Goal: Transaction & Acquisition: Purchase product/service

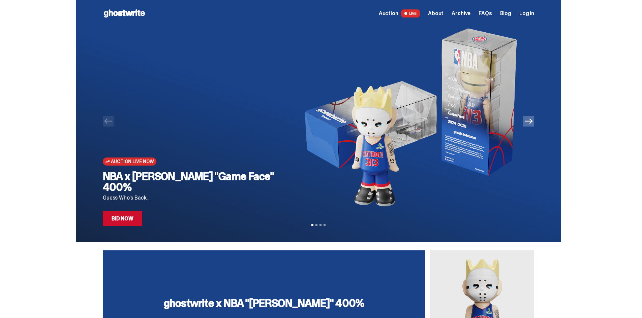
click at [137, 223] on link "Bid Now" at bounding box center [122, 219] width 39 height 15
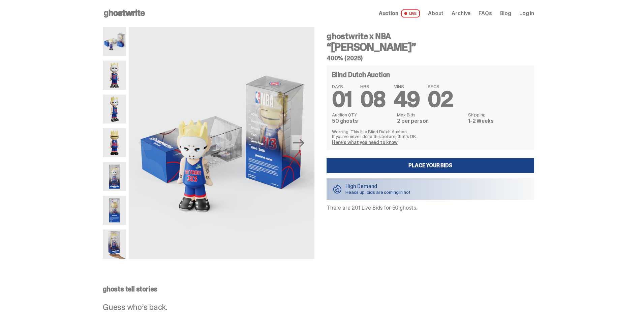
click at [121, 146] on img at bounding box center [114, 142] width 23 height 29
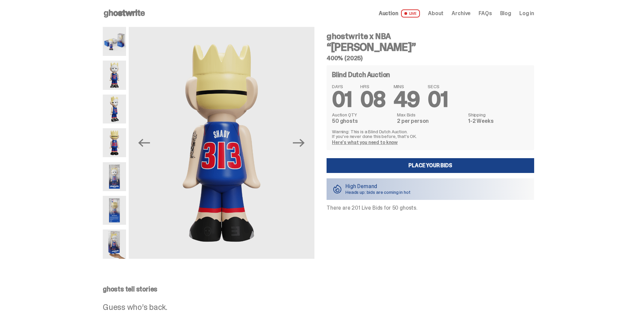
click at [117, 109] on img at bounding box center [114, 109] width 23 height 29
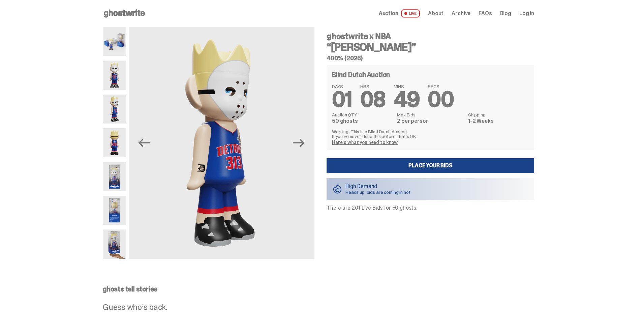
click at [118, 81] on img at bounding box center [114, 75] width 23 height 29
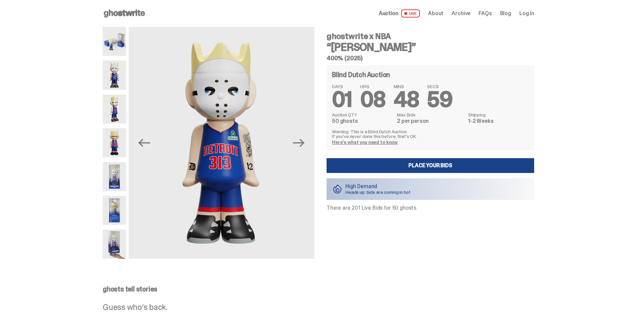
click at [119, 50] on img at bounding box center [114, 41] width 23 height 29
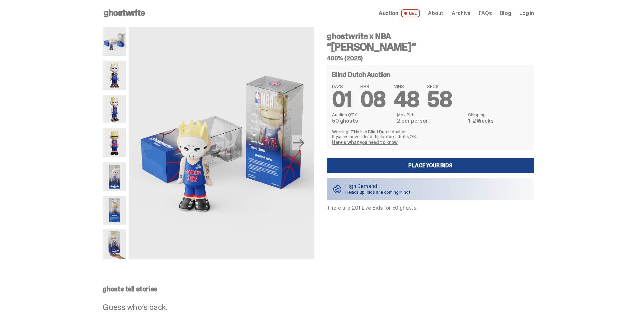
click at [114, 209] on img at bounding box center [114, 210] width 23 height 29
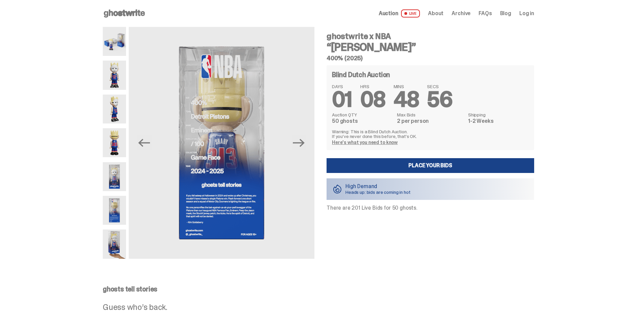
click at [124, 246] on img at bounding box center [114, 244] width 23 height 29
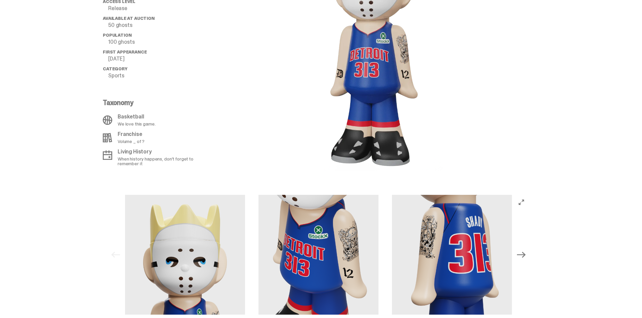
scroll to position [438, 0]
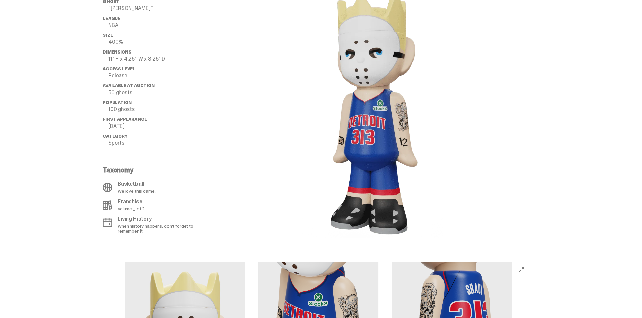
drag, startPoint x: 360, startPoint y: 127, endPoint x: 285, endPoint y: 142, distance: 76.6
click at [285, 142] on div at bounding box center [372, 113] width 323 height 252
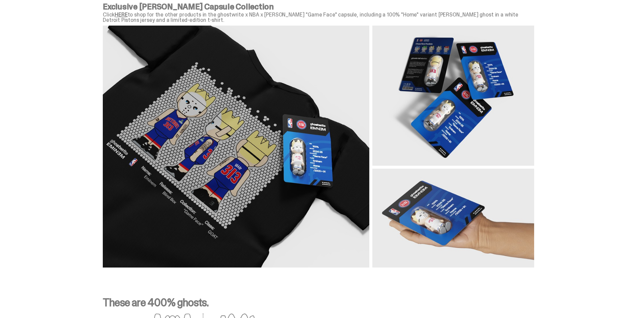
scroll to position [741, 0]
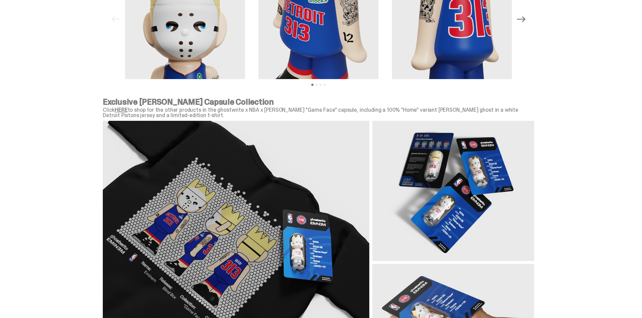
click at [127, 108] on link "HERE" at bounding box center [121, 109] width 13 height 7
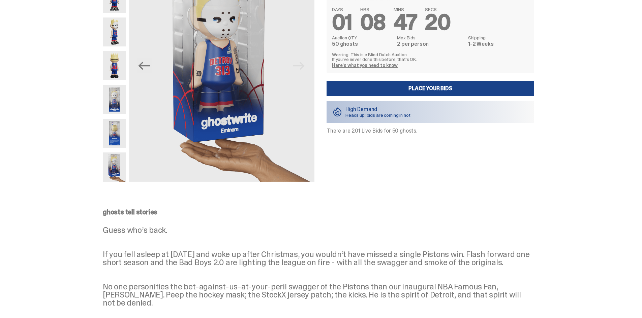
scroll to position [0, 0]
